Goal: Transaction & Acquisition: Download file/media

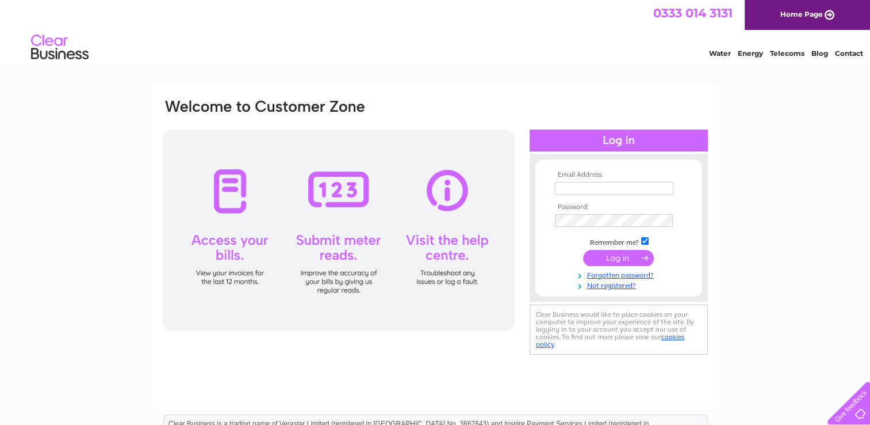
type input "tonycocozza@hotmail.co.uk"
click at [232, 245] on div at bounding box center [339, 229] width 352 height 201
click at [612, 257] on input "submit" at bounding box center [618, 258] width 71 height 16
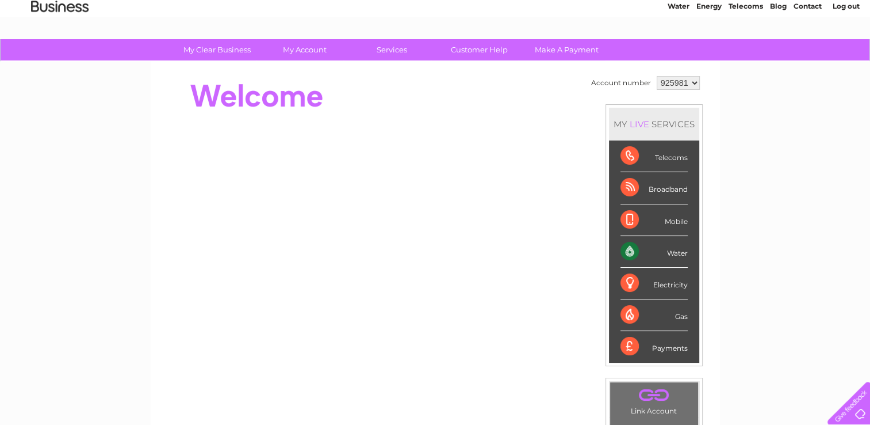
scroll to position [45, 0]
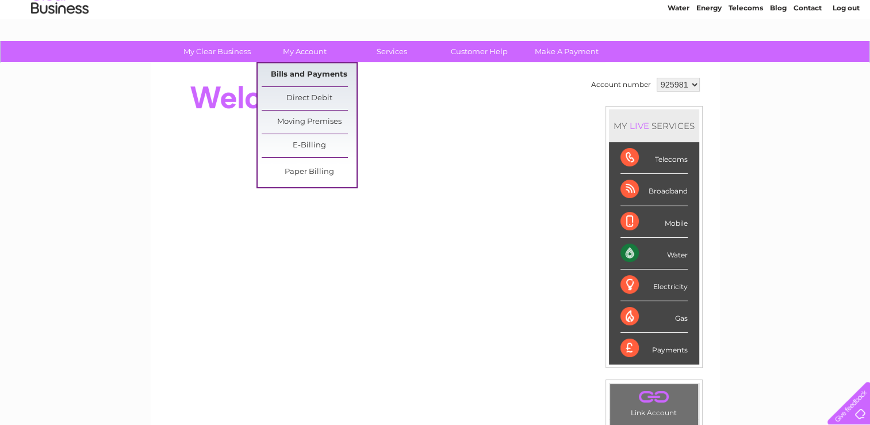
click at [318, 74] on link "Bills and Payments" at bounding box center [309, 74] width 95 height 23
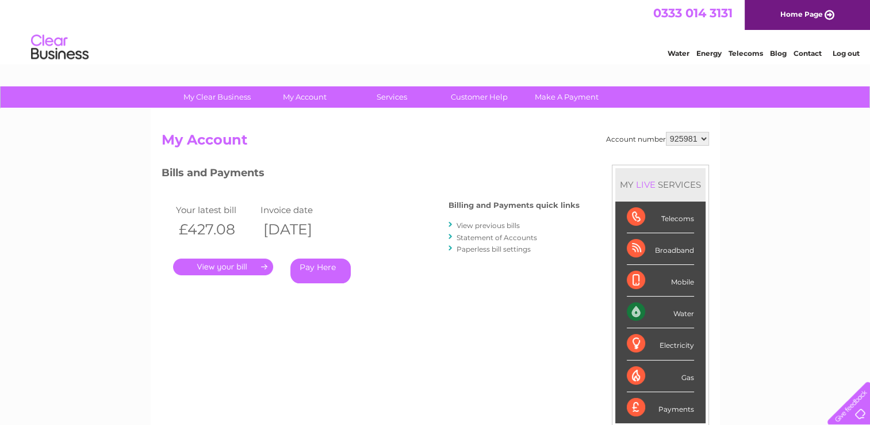
click at [501, 227] on link "View previous bills" at bounding box center [488, 225] width 63 height 9
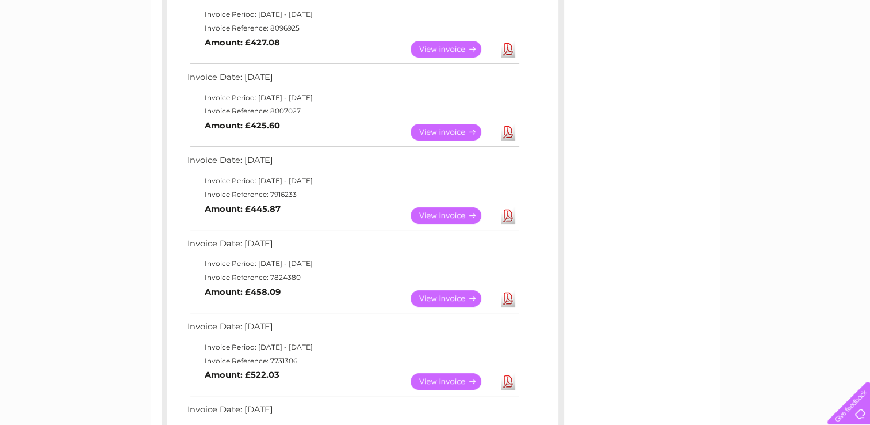
scroll to position [234, 0]
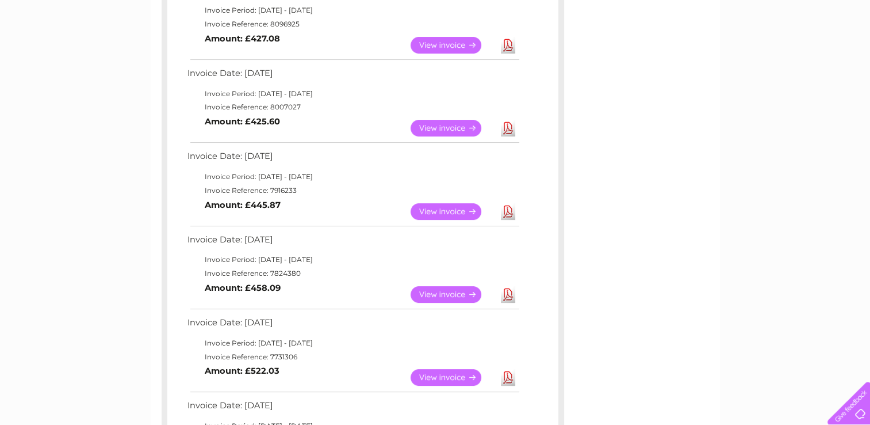
click at [505, 210] on link "Download" at bounding box center [508, 211] width 14 height 17
click at [510, 125] on link "Download" at bounding box center [508, 128] width 14 height 17
click at [506, 40] on link "Download" at bounding box center [508, 45] width 14 height 17
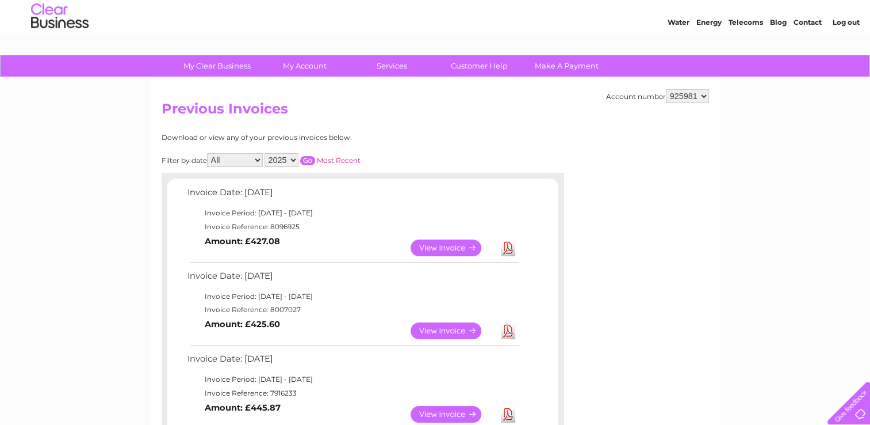
scroll to position [26, 0]
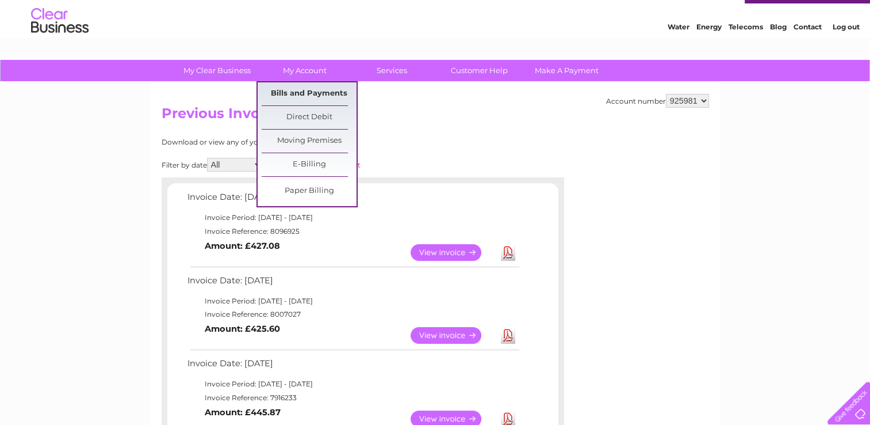
click at [316, 93] on link "Bills and Payments" at bounding box center [309, 93] width 95 height 23
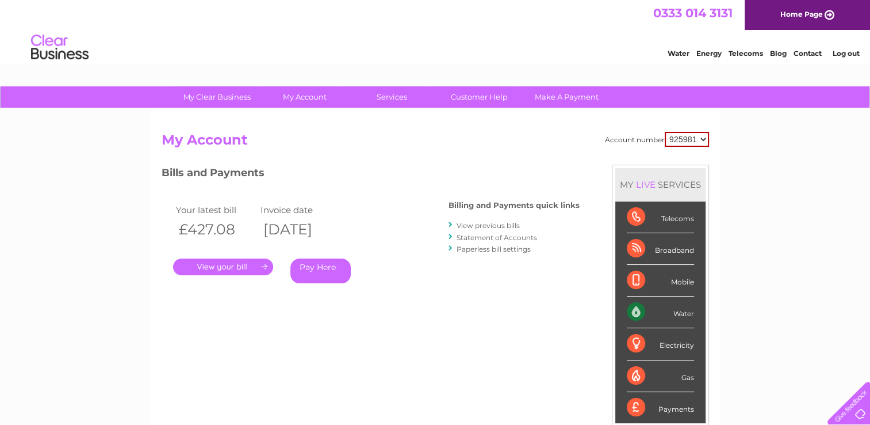
click at [230, 267] on link "." at bounding box center [223, 266] width 100 height 17
